Goal: Task Accomplishment & Management: Manage account settings

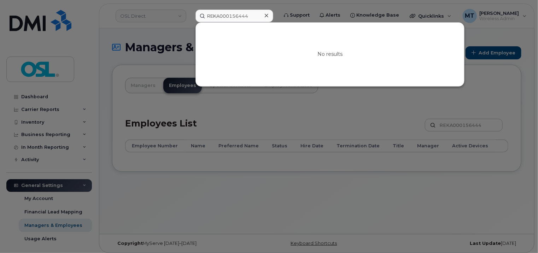
click at [266, 14] on icon at bounding box center [267, 16] width 4 height 6
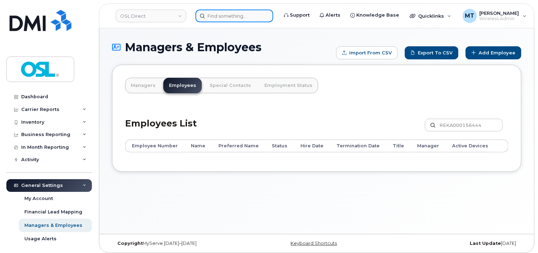
click at [255, 16] on input at bounding box center [235, 16] width 78 height 13
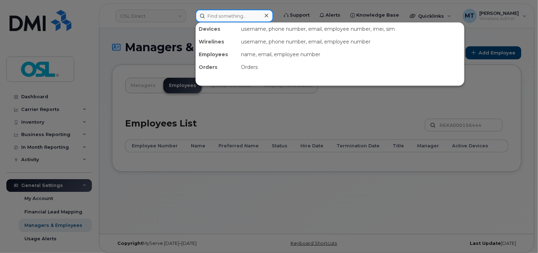
paste input "[EMAIL_ADDRESS][PERSON_NAME][DOMAIN_NAME]"
type input "[EMAIL_ADDRESS][PERSON_NAME][DOMAIN_NAME]"
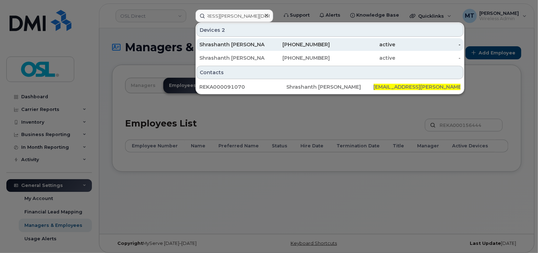
scroll to position [0, 0]
click at [247, 45] on div "Shrashanth [PERSON_NAME]" at bounding box center [231, 44] width 65 height 7
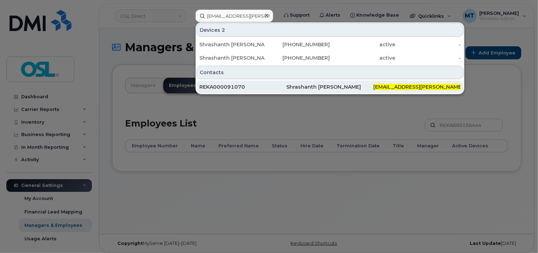
click at [248, 82] on div "REKA000091070" at bounding box center [242, 87] width 87 height 13
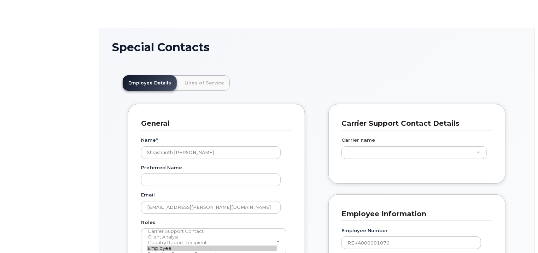
scroll to position [21, 0]
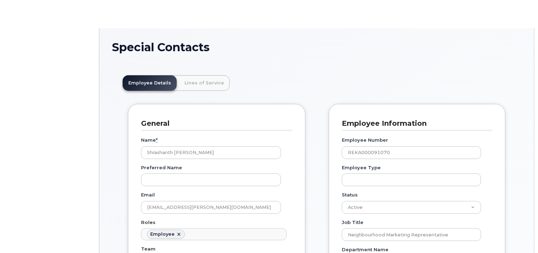
type input "3358014"
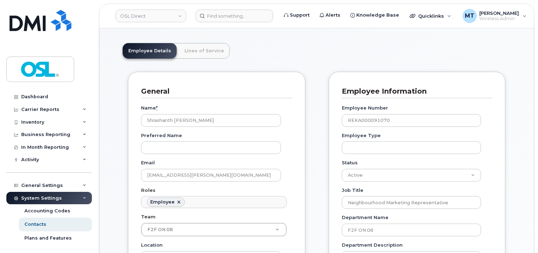
scroll to position [106, 0]
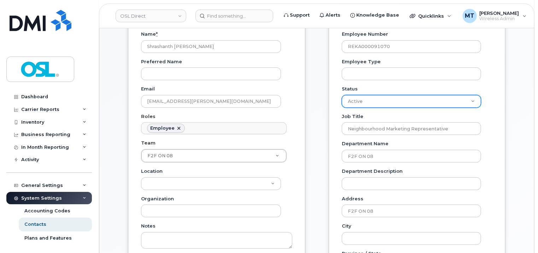
click at [439, 98] on select "Active On-Leave Long Term Short Term Maternity Leave Temp Layoff Inactive" at bounding box center [411, 101] width 139 height 13
select select "on_leave"
click at [342, 95] on select "Active On-Leave Long Term Short Term Maternity Leave Temp Layoff Inactive" at bounding box center [411, 101] width 139 height 13
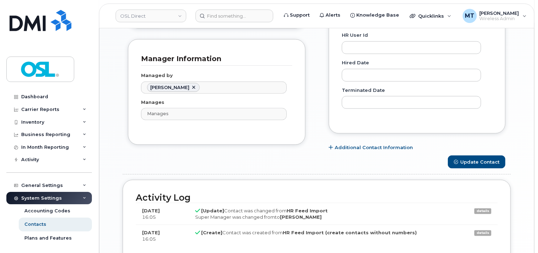
scroll to position [460, 0]
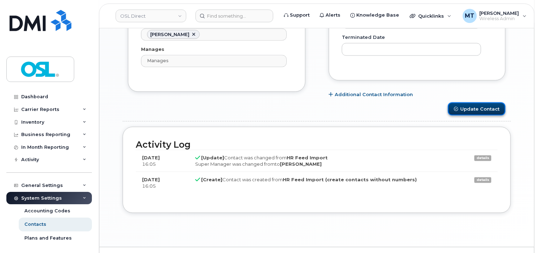
click at [483, 107] on button "Update Contact" at bounding box center [477, 109] width 58 height 13
